Goal: Transaction & Acquisition: Download file/media

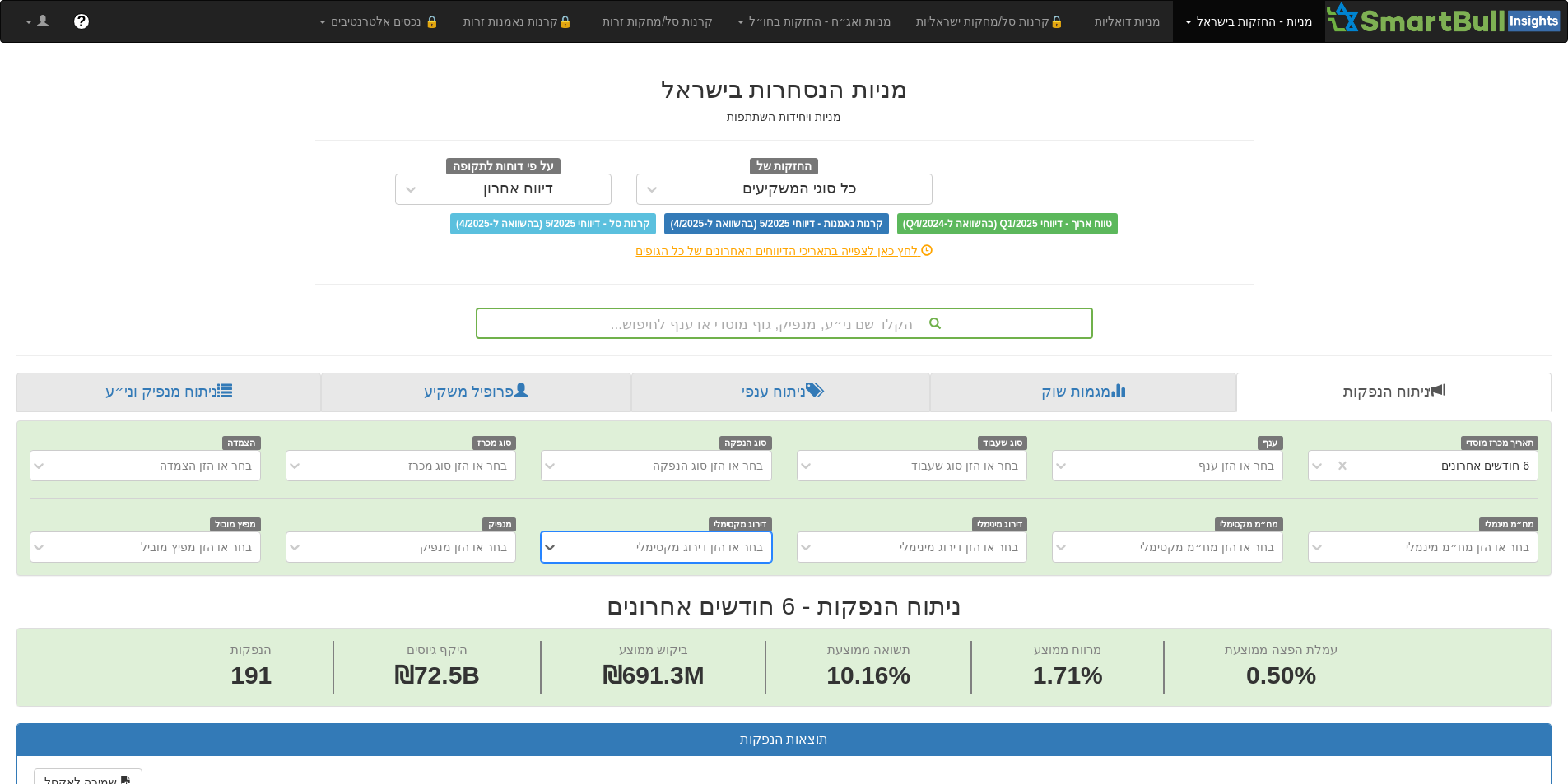
scroll to position [0, 3000]
click at [961, 324] on div "הקלד שם ני״ע, מנפיק, גוף מוסדי או ענף לחיפוש..." at bounding box center [784, 324] width 614 height 28
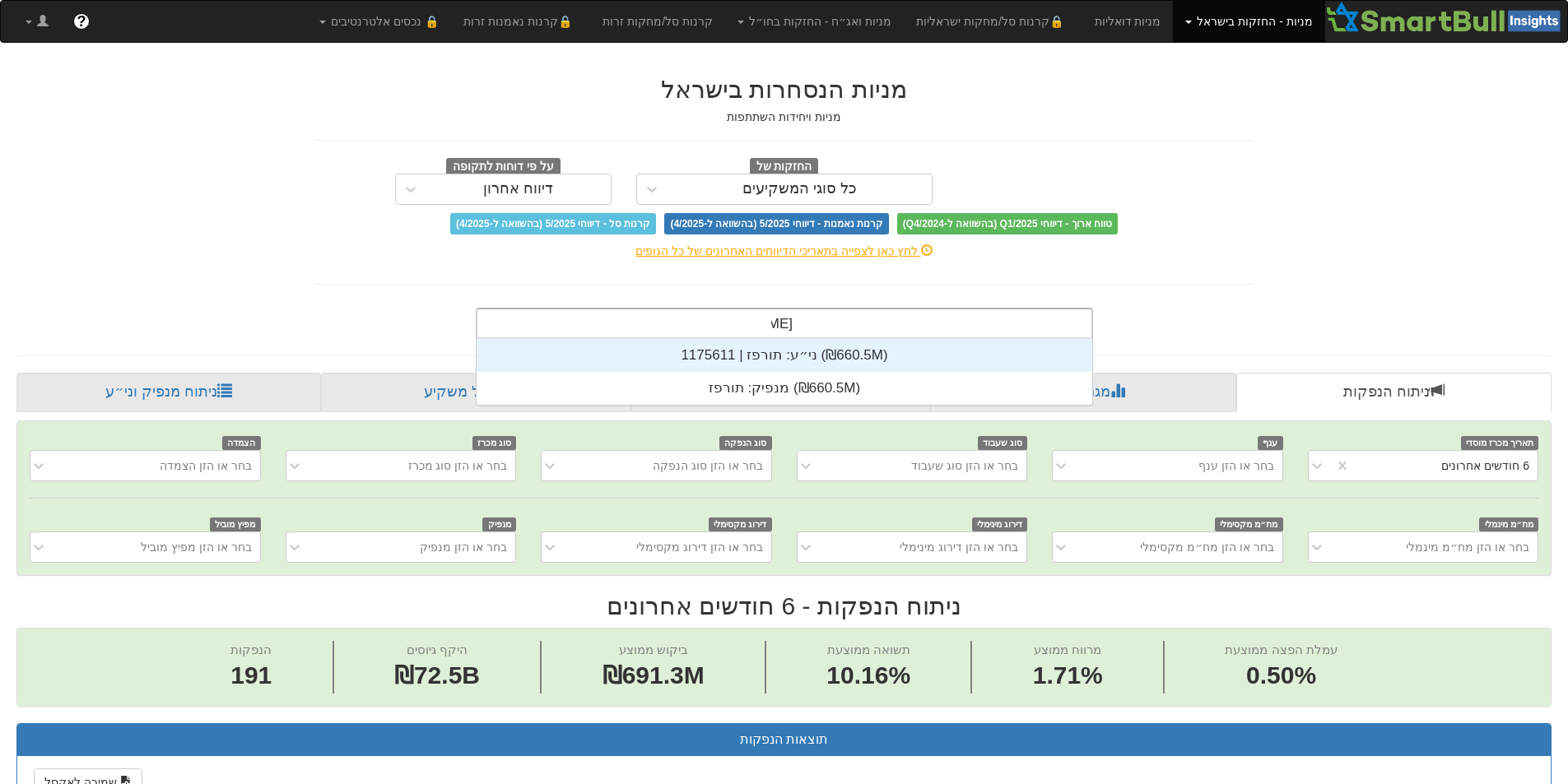
scroll to position [66, 0]
type input "תורפז"
click at [964, 366] on div "ני״ע: ‏תורפז | 1175611 ‎(₪660.5M)‎" at bounding box center [784, 355] width 616 height 32
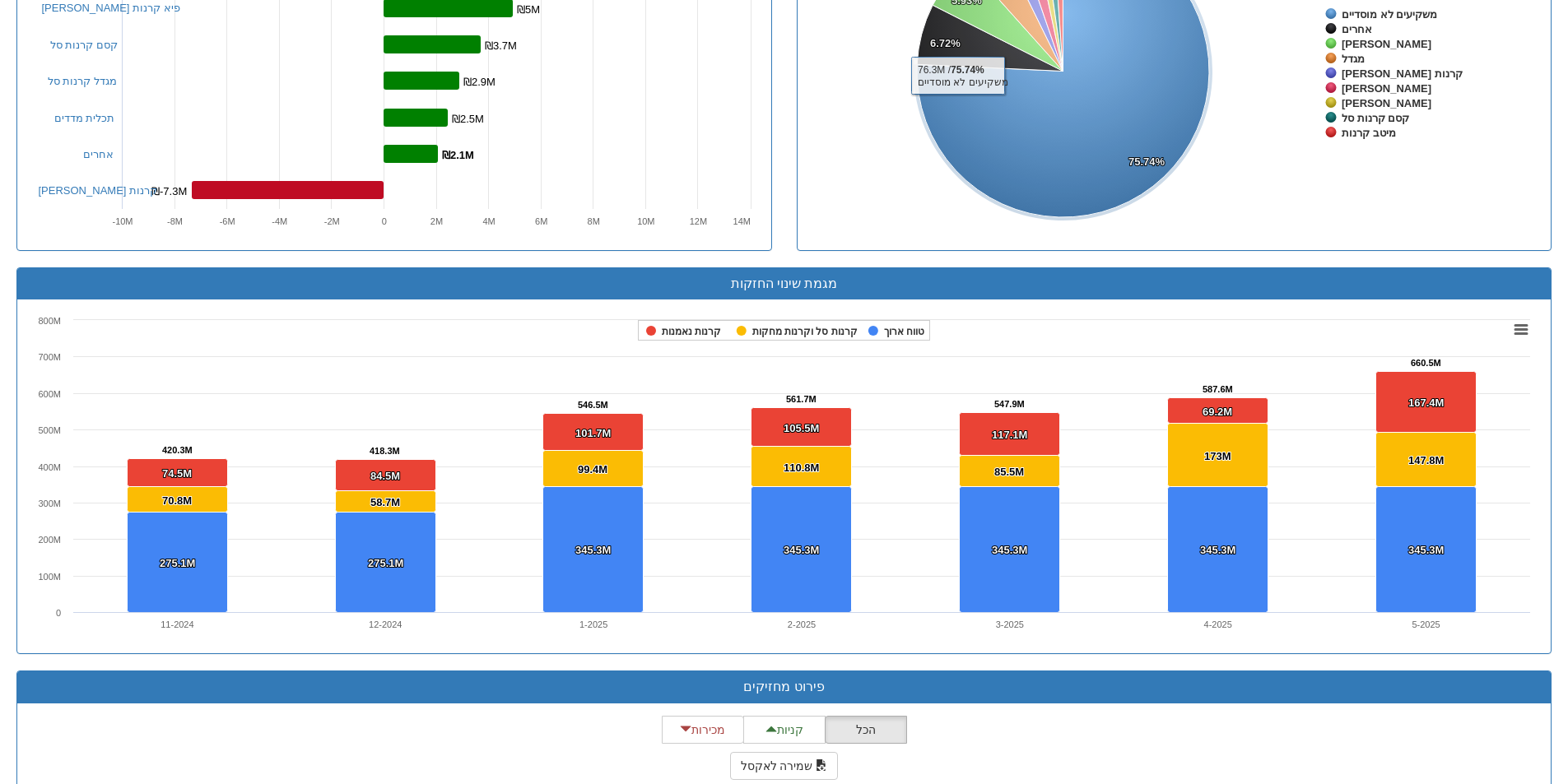
scroll to position [988, 0]
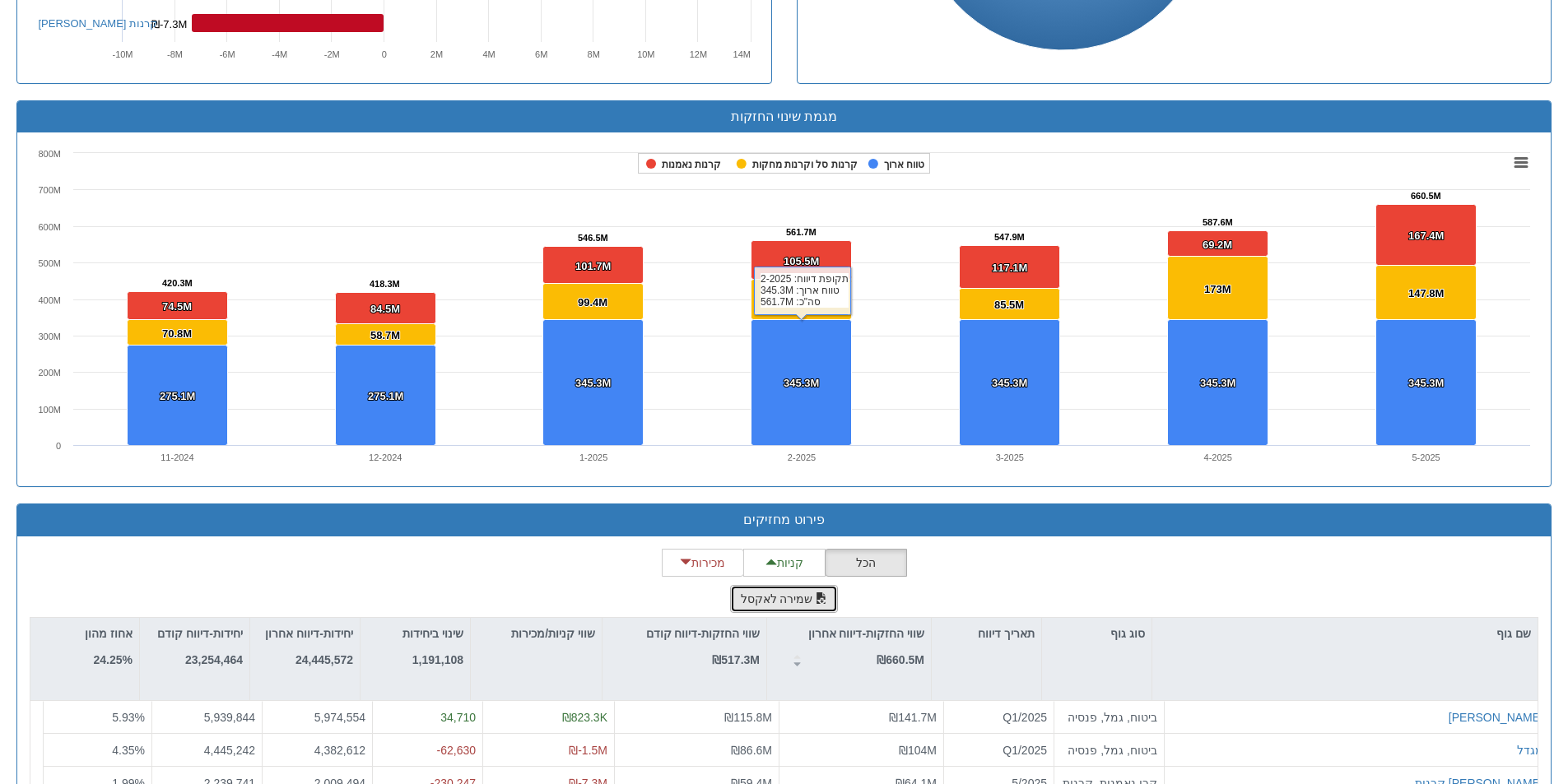
click at [775, 591] on button "שמירה לאקסל" at bounding box center [784, 599] width 108 height 28
